Goal: Find specific page/section

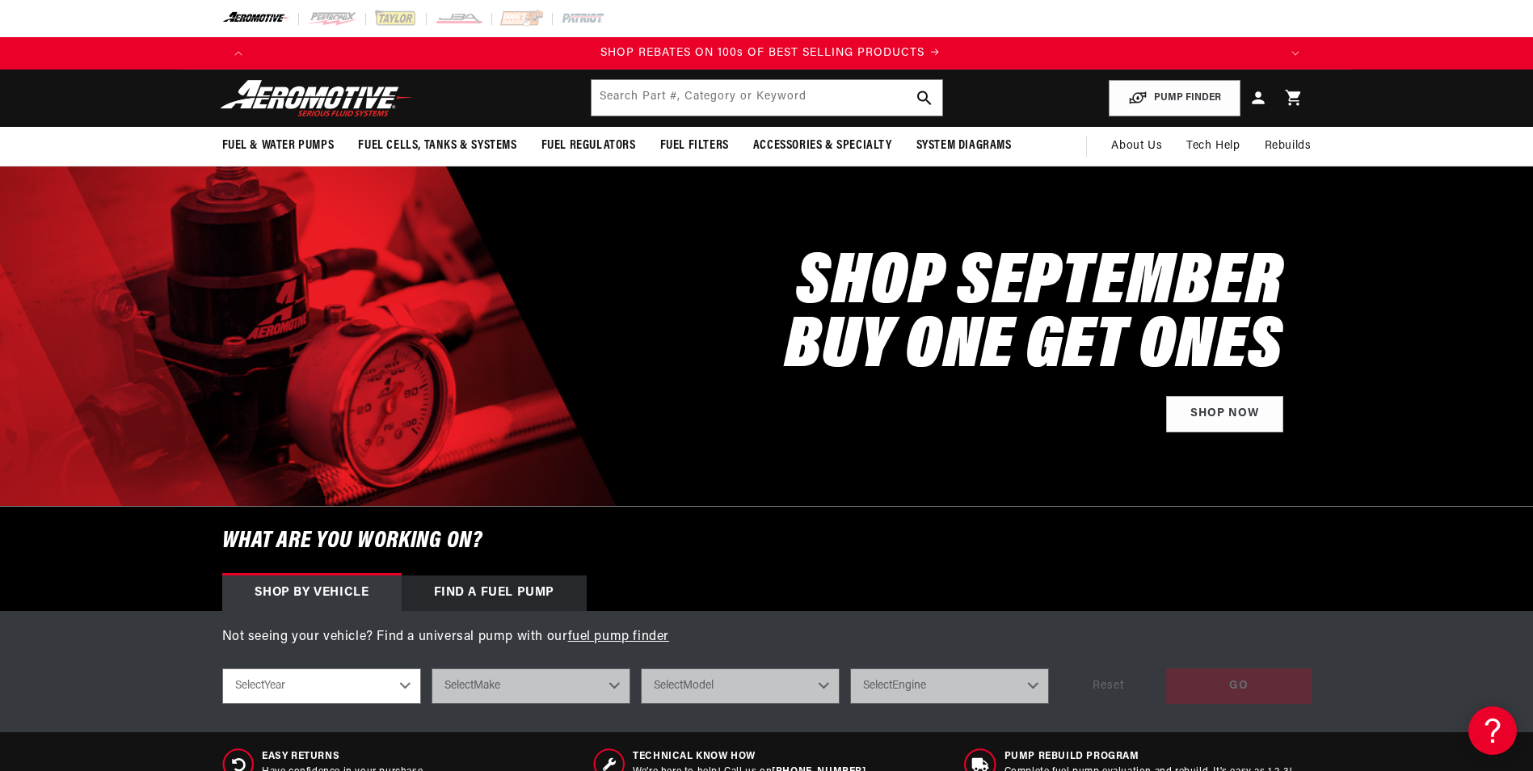
scroll to position [0, 2049]
click at [701, 94] on input "text" at bounding box center [767, 98] width 351 height 36
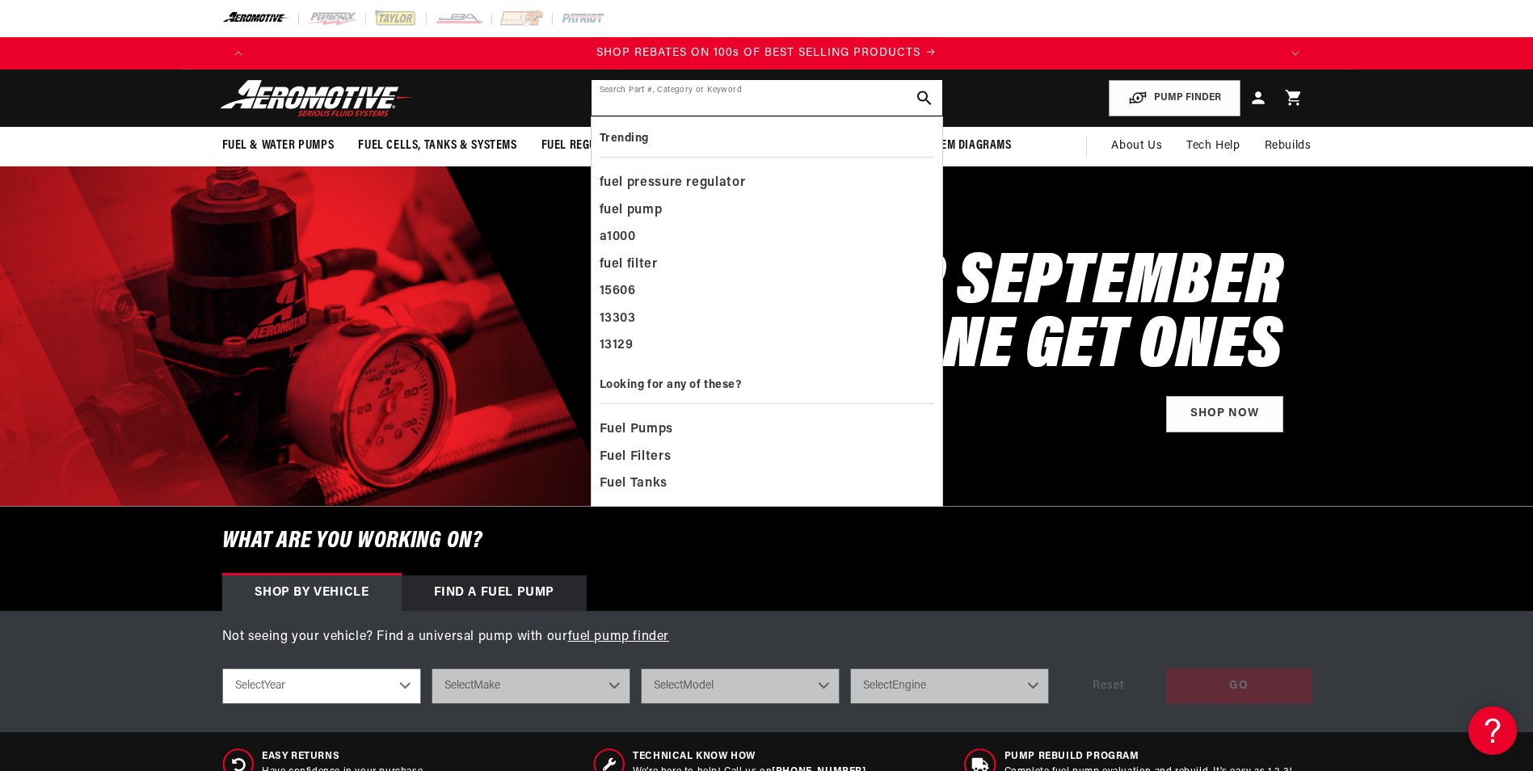
click at [760, 112] on input "text" at bounding box center [767, 98] width 351 height 36
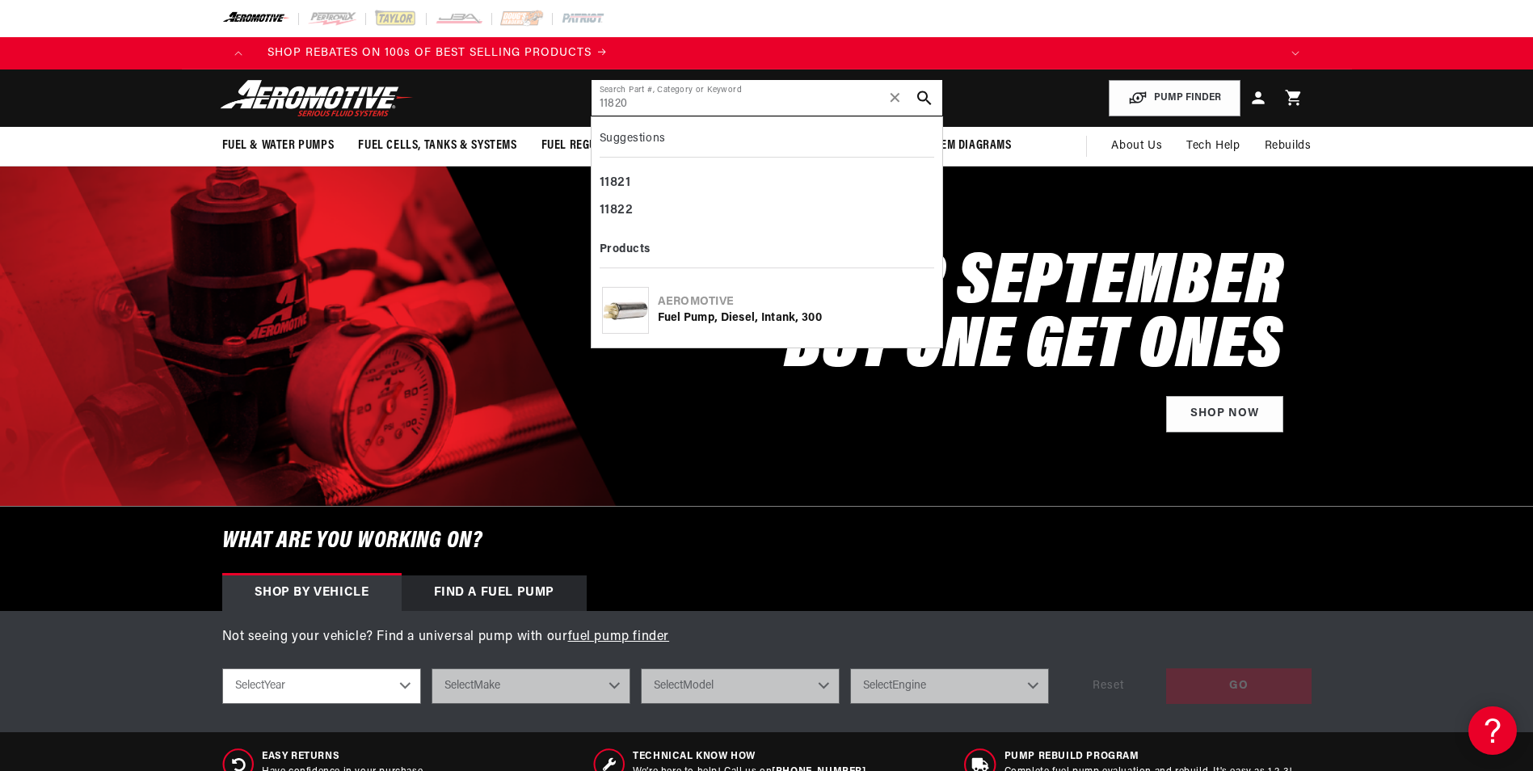
type input "11820"
click at [759, 328] on div "Aeromotive Fuel Pump, Diesel, Intank, 300" at bounding box center [767, 309] width 335 height 59
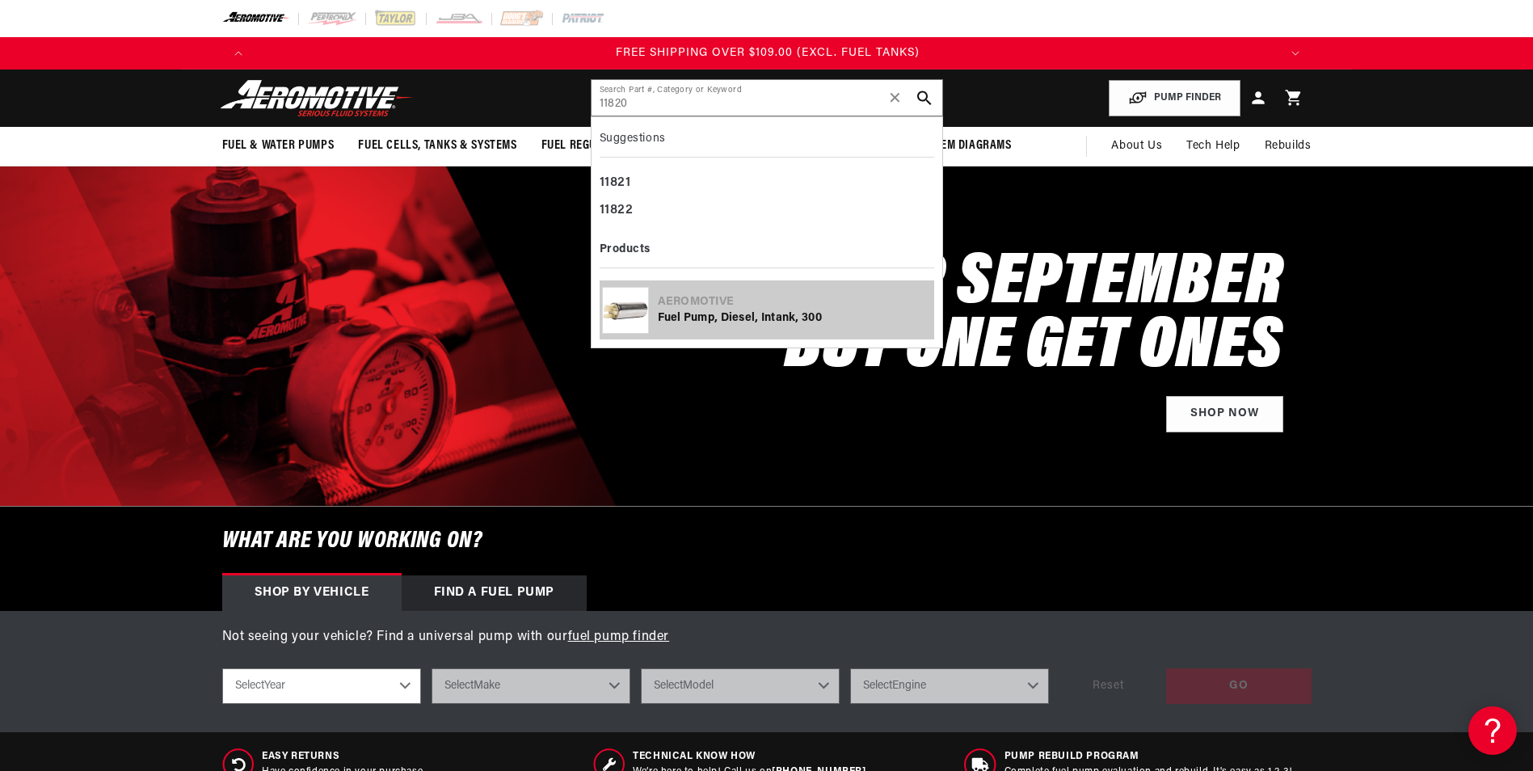
scroll to position [0, 3074]
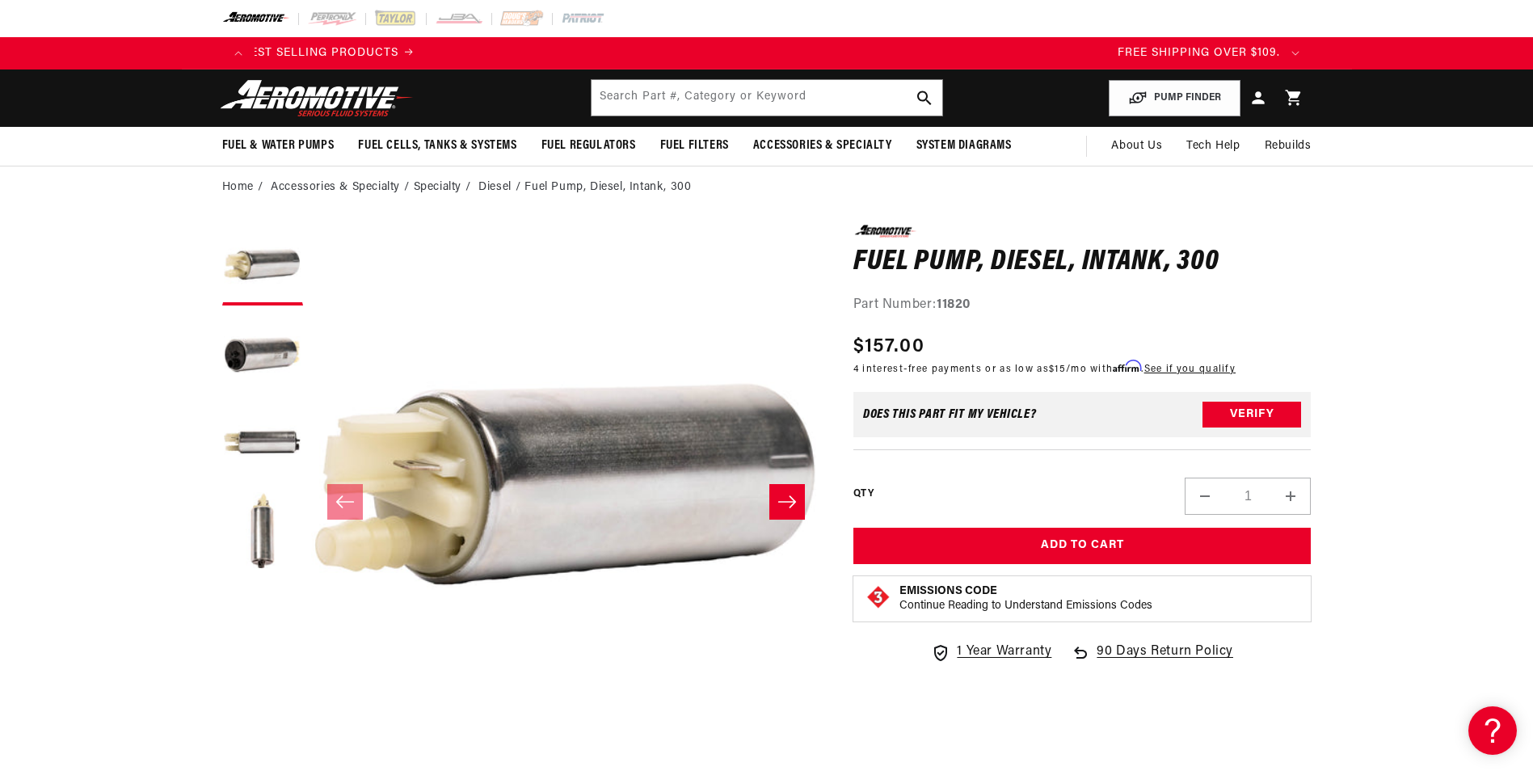
scroll to position [0, 3040]
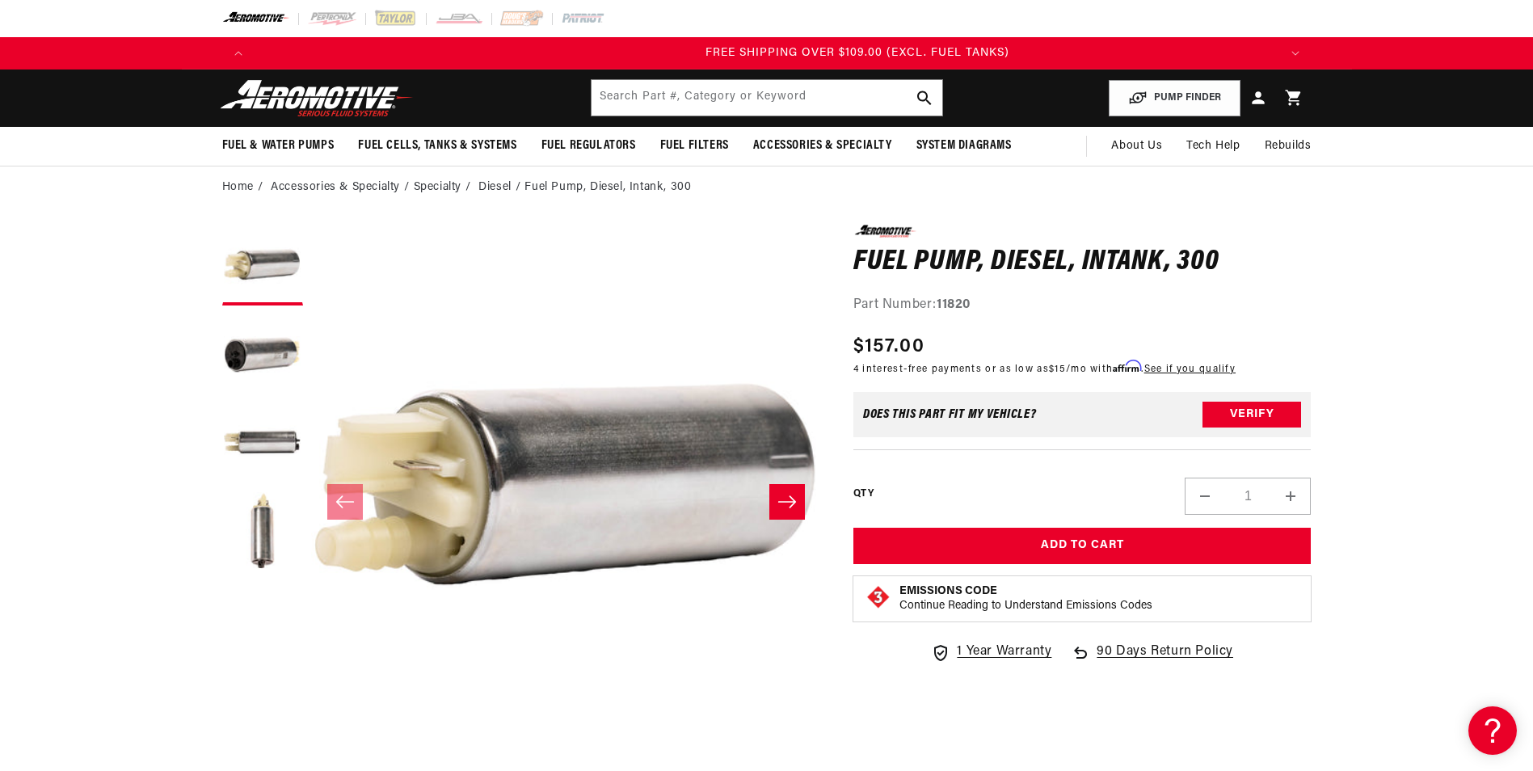
drag, startPoint x: 341, startPoint y: 107, endPoint x: 428, endPoint y: 75, distance: 92.8
click at [341, 107] on img at bounding box center [317, 98] width 202 height 38
